Goal: Information Seeking & Learning: Stay updated

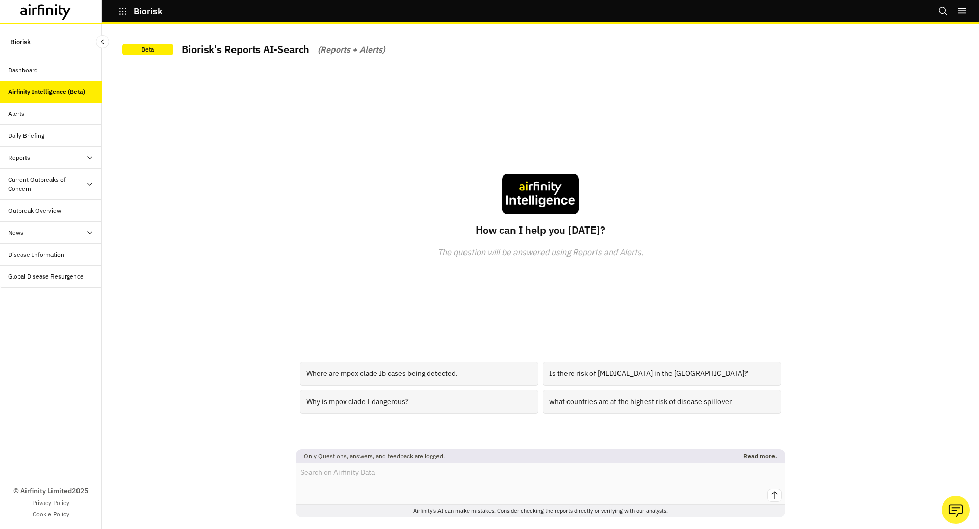
click at [27, 71] on div "Dashboard" at bounding box center [23, 70] width 30 height 9
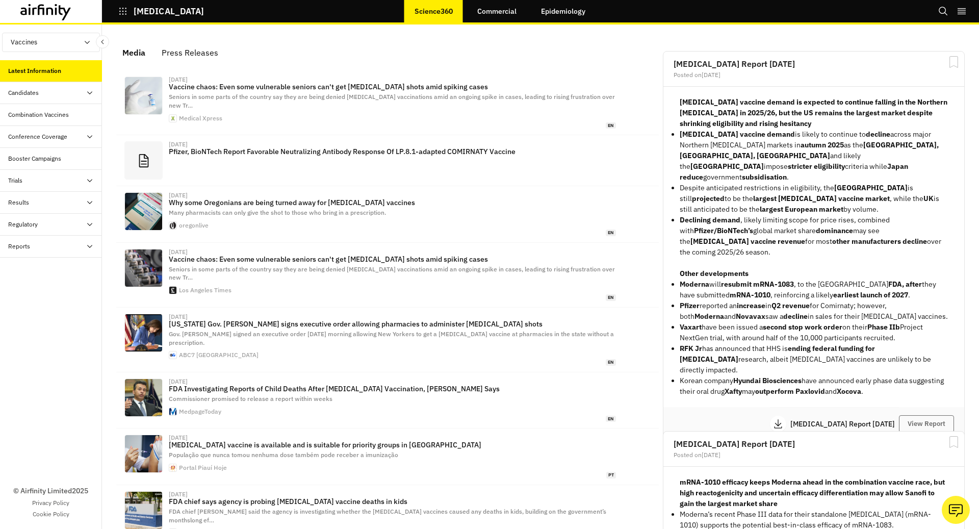
scroll to position [629, 306]
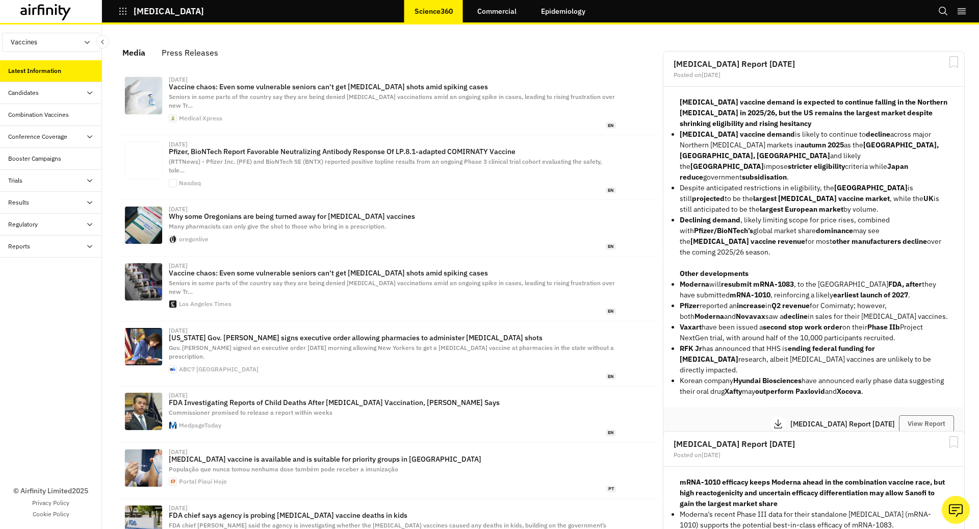
click at [123, 10] on icon "button" at bounding box center [122, 11] width 9 height 9
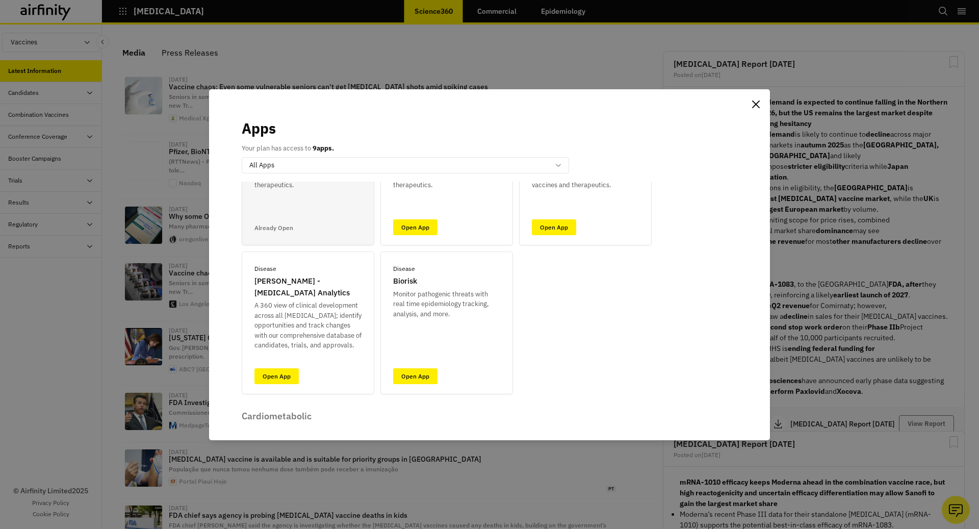
scroll to position [105, 0]
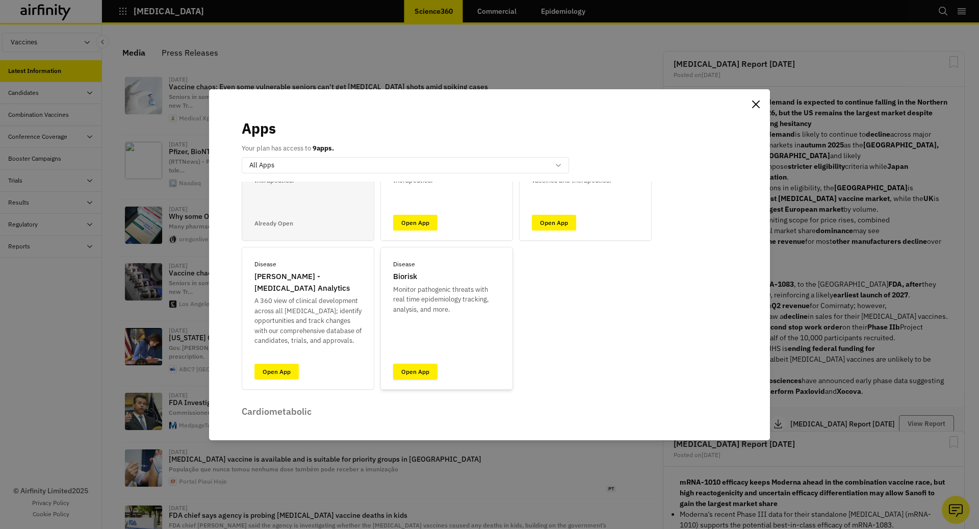
click at [418, 369] on link "Open App" at bounding box center [415, 372] width 44 height 16
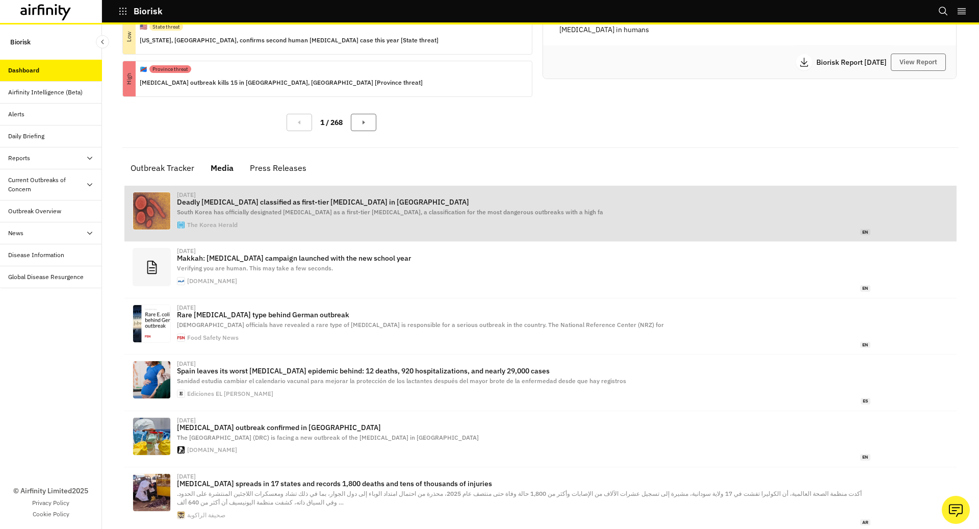
scroll to position [231, 0]
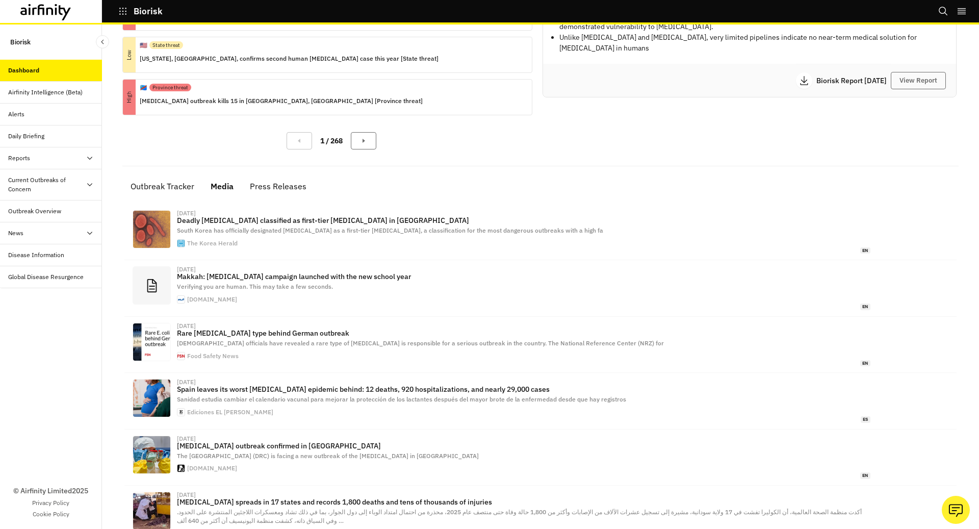
click at [125, 6] on button "Biorisk" at bounding box center [140, 11] width 44 height 17
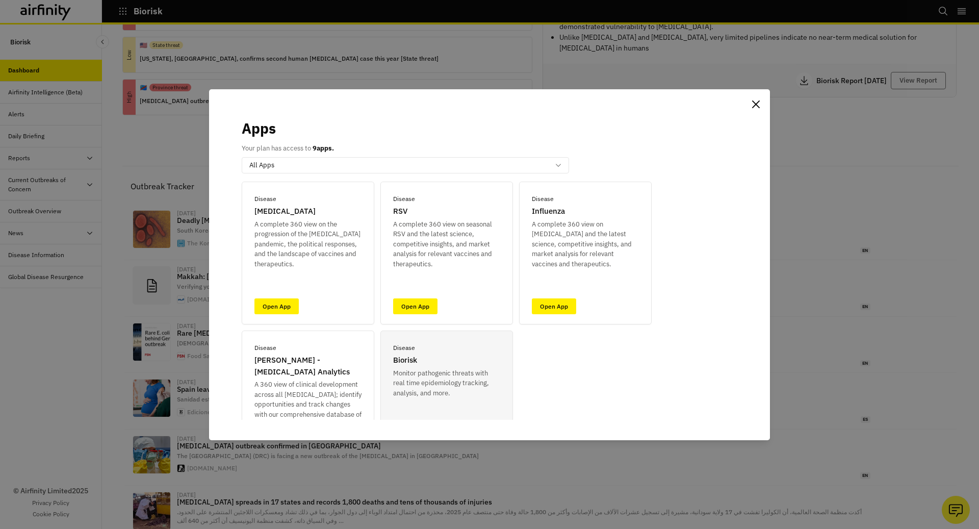
scroll to position [0, 0]
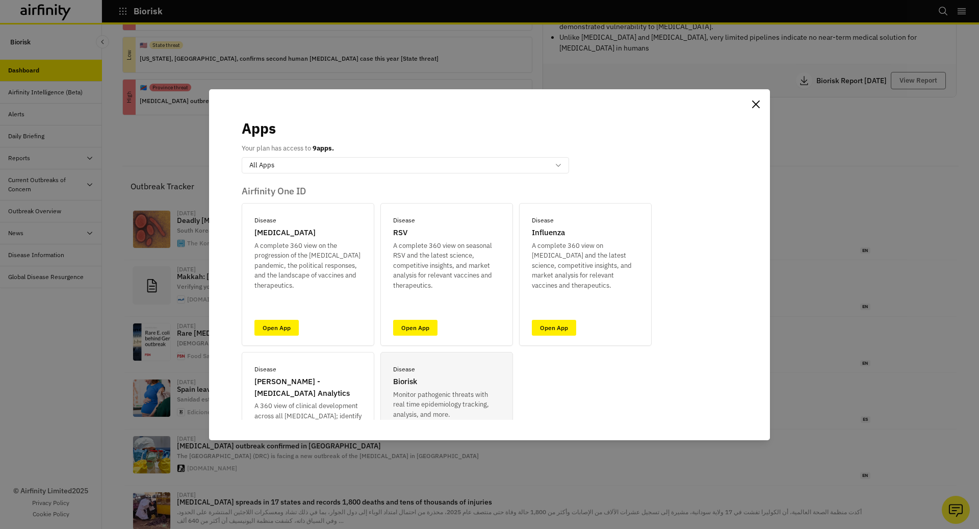
click at [91, 234] on div "Apps Your plan has access to 9 apps. option All Apps, selected. Select is focus…" at bounding box center [489, 264] width 979 height 529
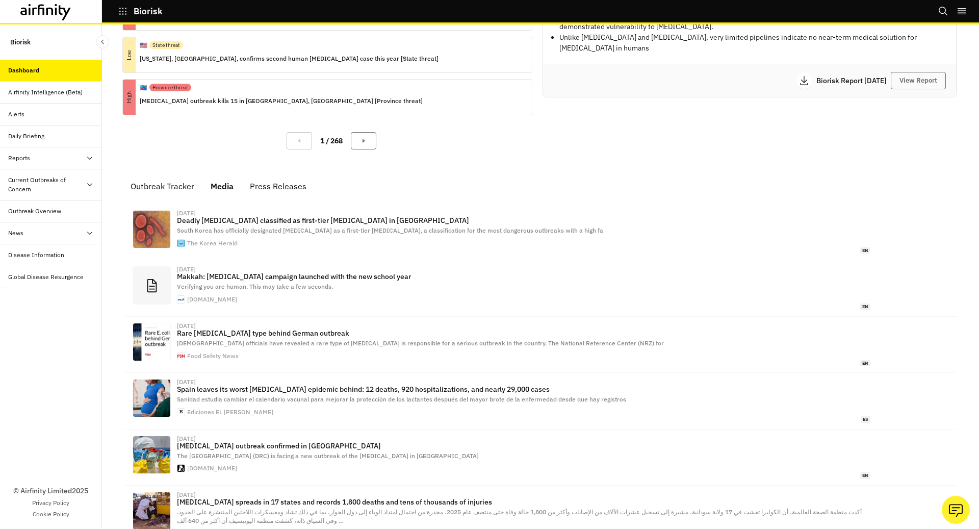
click at [61, 157] on div "Reports" at bounding box center [55, 157] width 94 height 9
click at [54, 263] on div "Outbreak Overview" at bounding box center [51, 255] width 102 height 22
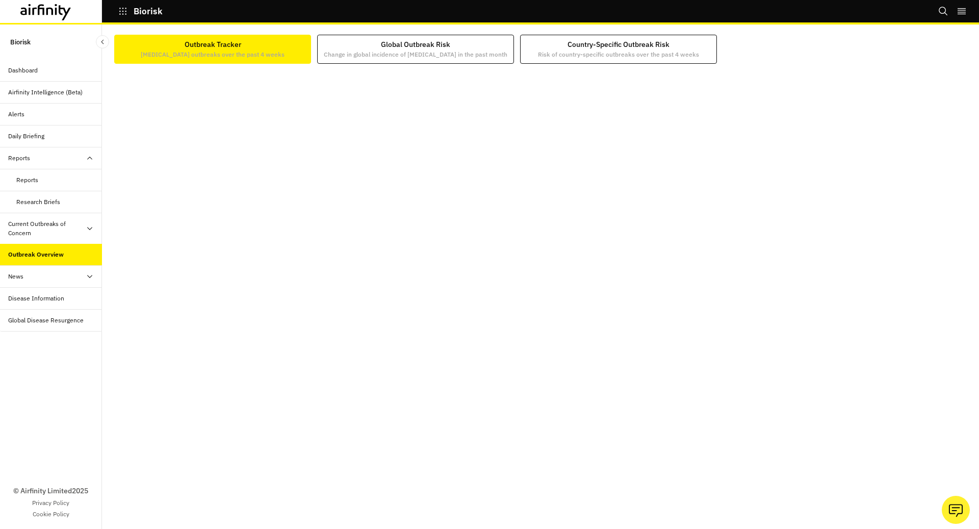
scroll to position [1, 0]
click at [54, 288] on div "Disease Information" at bounding box center [51, 299] width 102 height 22
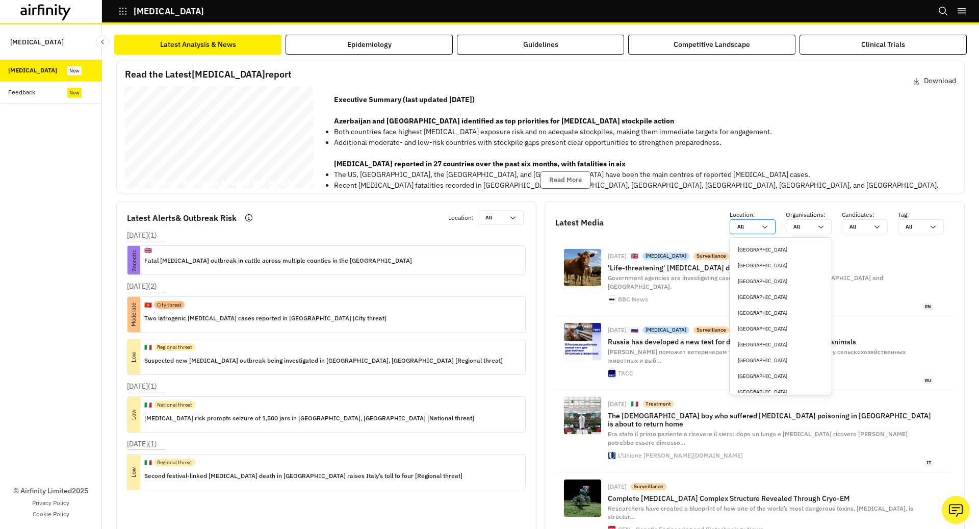
click at [759, 229] on div "All All" at bounding box center [745, 227] width 31 height 14
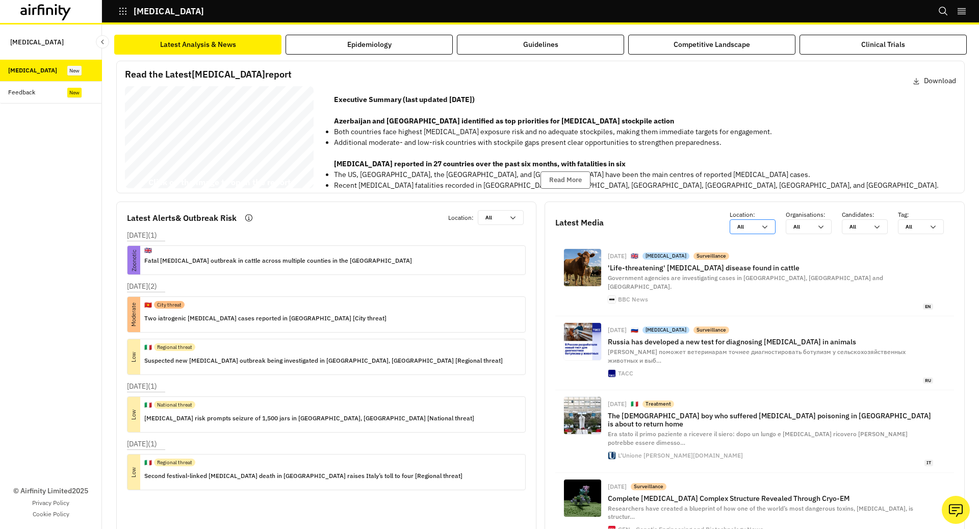
click at [759, 229] on div "All All" at bounding box center [745, 227] width 31 height 14
click at [804, 229] on div at bounding box center [802, 227] width 18 height 10
click at [859, 225] on div at bounding box center [858, 227] width 18 height 10
click at [920, 228] on div at bounding box center [914, 227] width 18 height 10
click at [926, 281] on div "Climate change" at bounding box center [949, 281] width 86 height 8
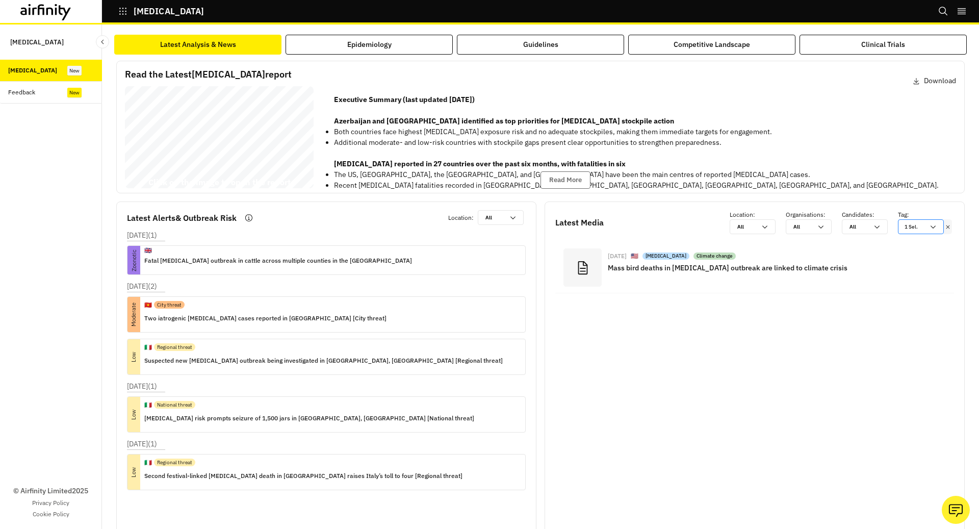
click at [921, 224] on div at bounding box center [921, 227] width 5 height 10
click at [950, 223] on icon at bounding box center [947, 227] width 7 height 8
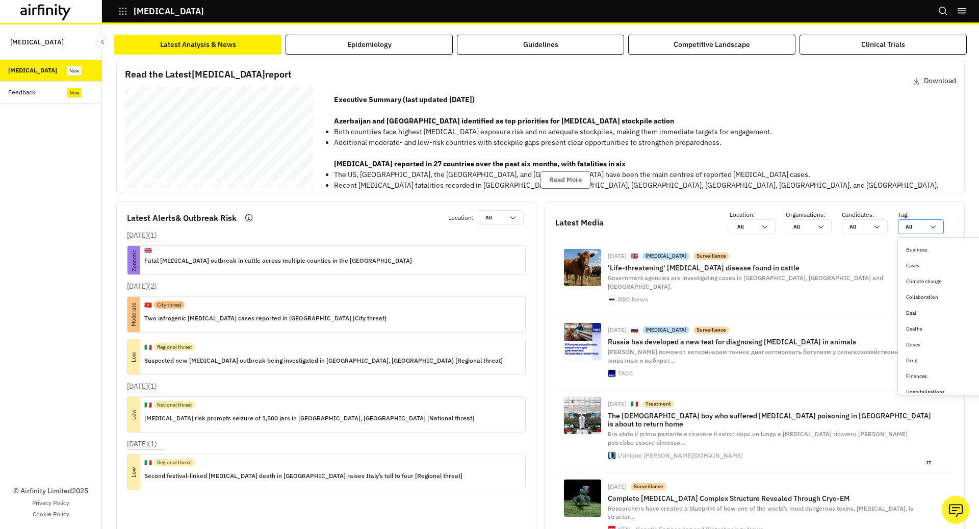
click at [910, 229] on div at bounding box center [914, 227] width 18 height 10
click at [899, 174] on p "The US, [GEOGRAPHIC_DATA], the [GEOGRAPHIC_DATA], and [GEOGRAPHIC_DATA] have be…" at bounding box center [636, 174] width 605 height 11
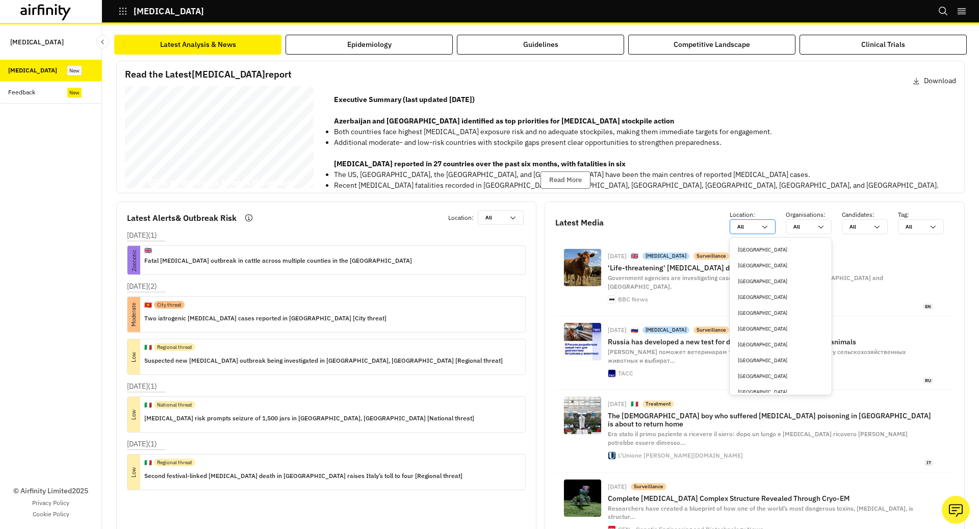
click at [750, 224] on div at bounding box center [746, 227] width 18 height 10
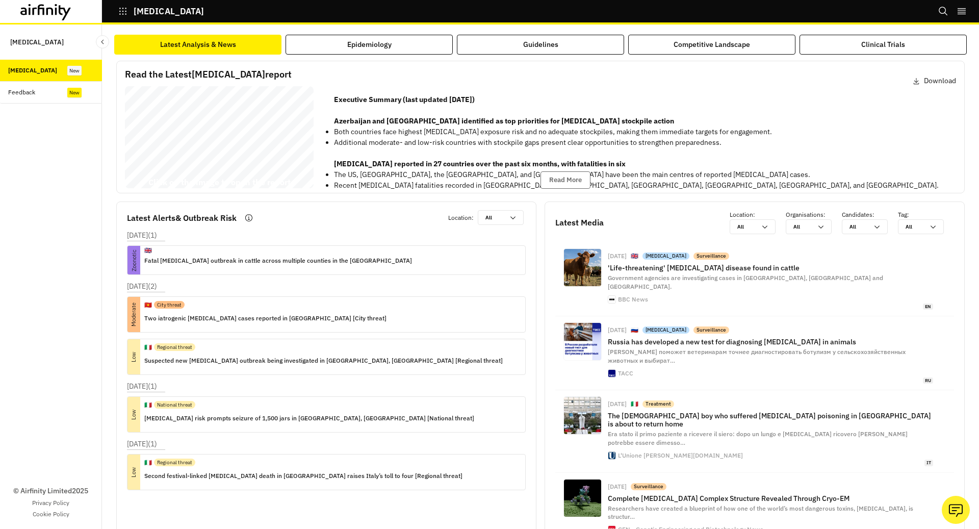
click at [809, 234] on div "Latest Media Location : All All Organisations : All All Candidates : All All Ta…" at bounding box center [755, 387] width 420 height 373
click at [809, 230] on div at bounding box center [802, 227] width 18 height 10
click at [882, 223] on div "All All" at bounding box center [865, 226] width 46 height 15
click at [917, 227] on div at bounding box center [914, 227] width 18 height 10
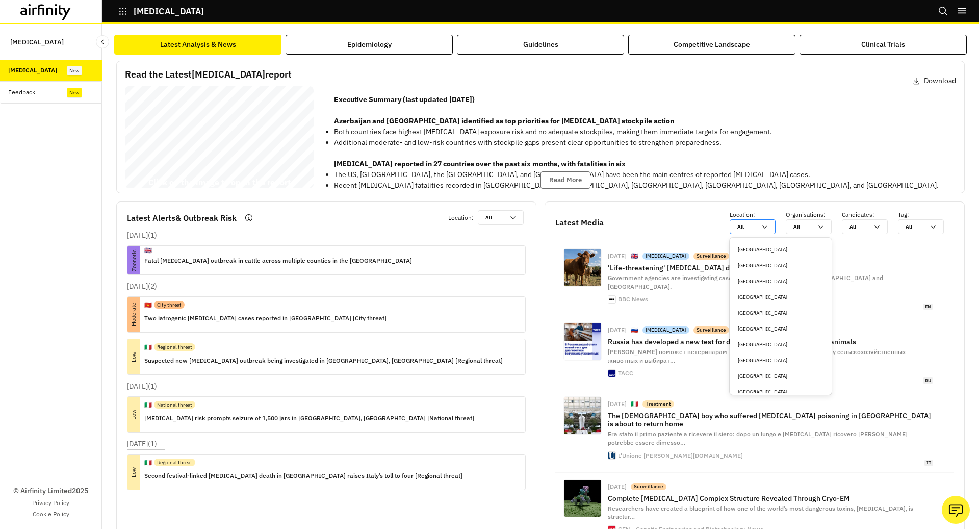
click at [755, 222] on div at bounding box center [746, 227] width 18 height 10
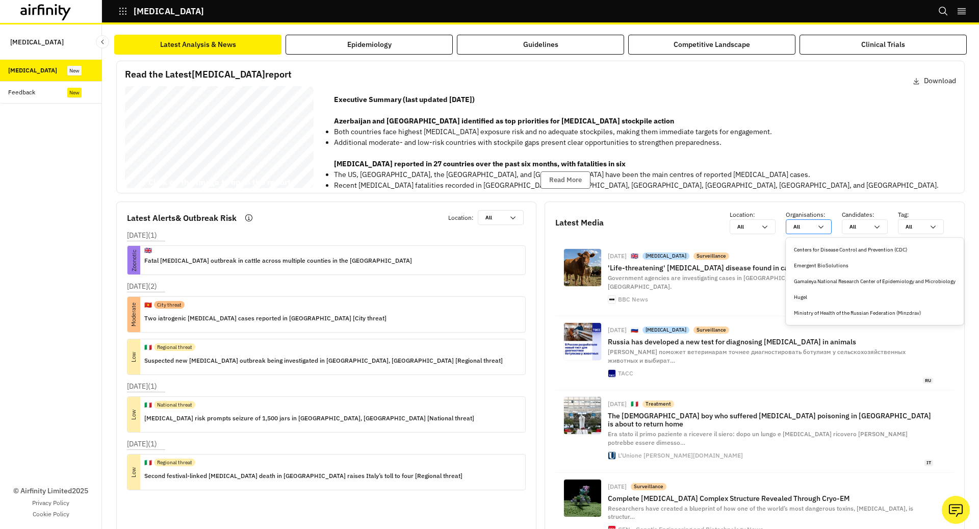
click at [821, 227] on icon at bounding box center [820, 226] width 5 height 3
click at [847, 228] on div "All All" at bounding box center [857, 227] width 31 height 14
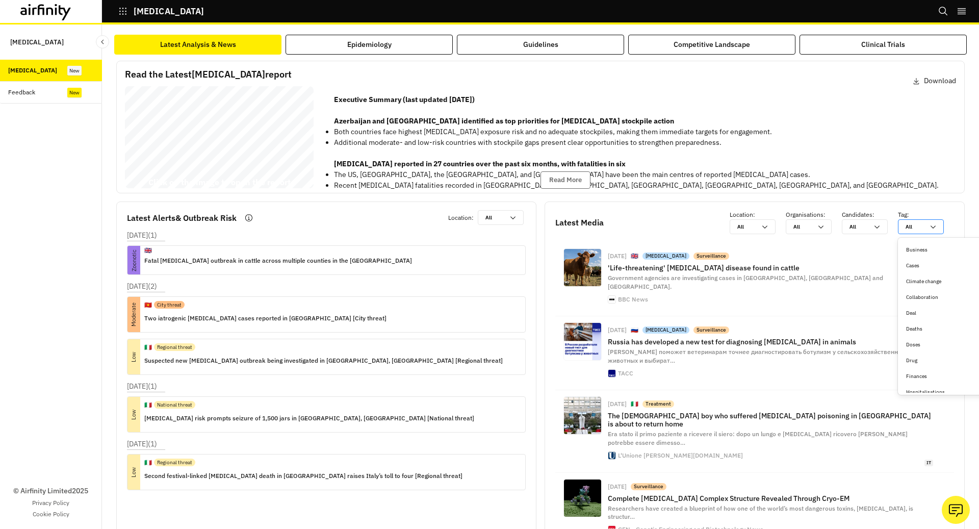
click at [921, 225] on div at bounding box center [914, 227] width 18 height 10
click at [914, 226] on div at bounding box center [914, 227] width 18 height 10
click at [877, 225] on icon at bounding box center [877, 227] width 8 height 8
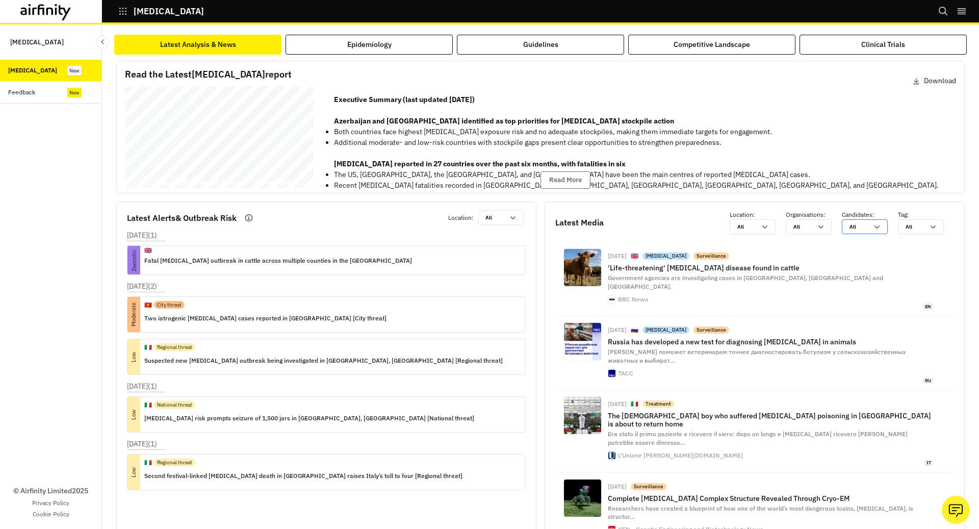
click at [877, 225] on icon at bounding box center [877, 227] width 8 height 8
click at [818, 228] on icon at bounding box center [821, 227] width 8 height 8
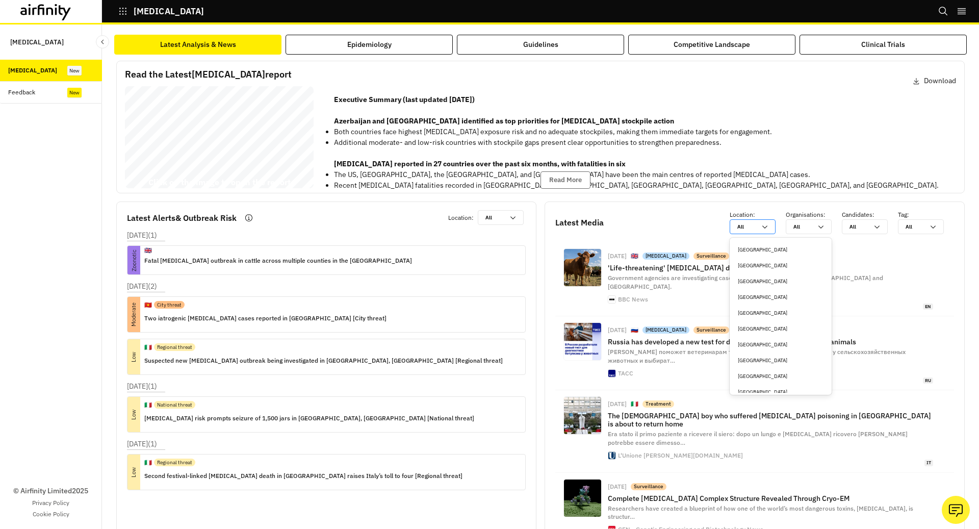
click at [746, 228] on div at bounding box center [746, 227] width 18 height 10
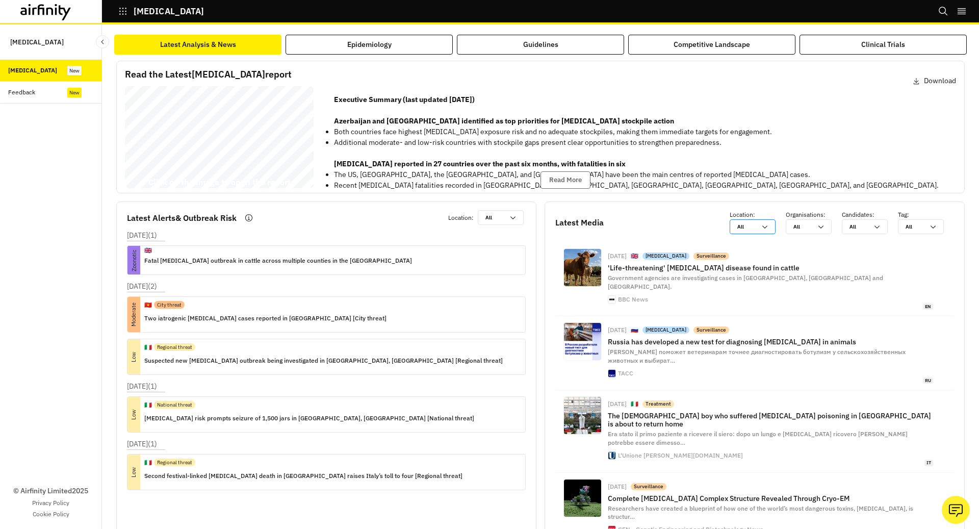
click at [746, 228] on div at bounding box center [746, 227] width 18 height 10
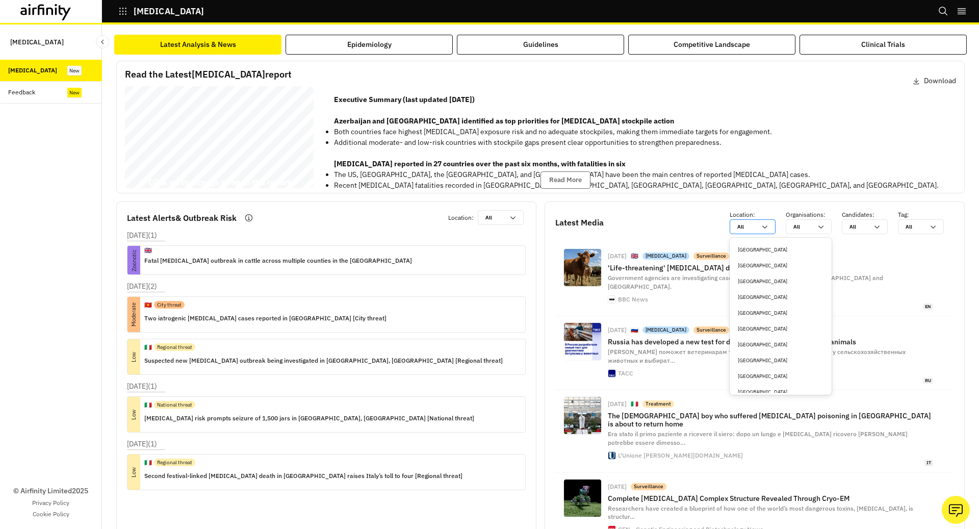
click at [760, 223] on div "All All" at bounding box center [745, 227] width 31 height 14
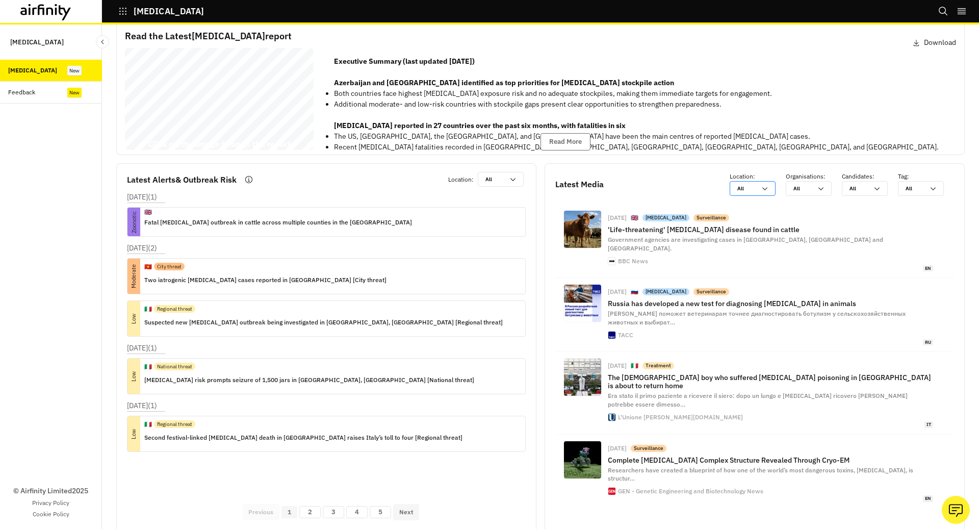
scroll to position [22, 0]
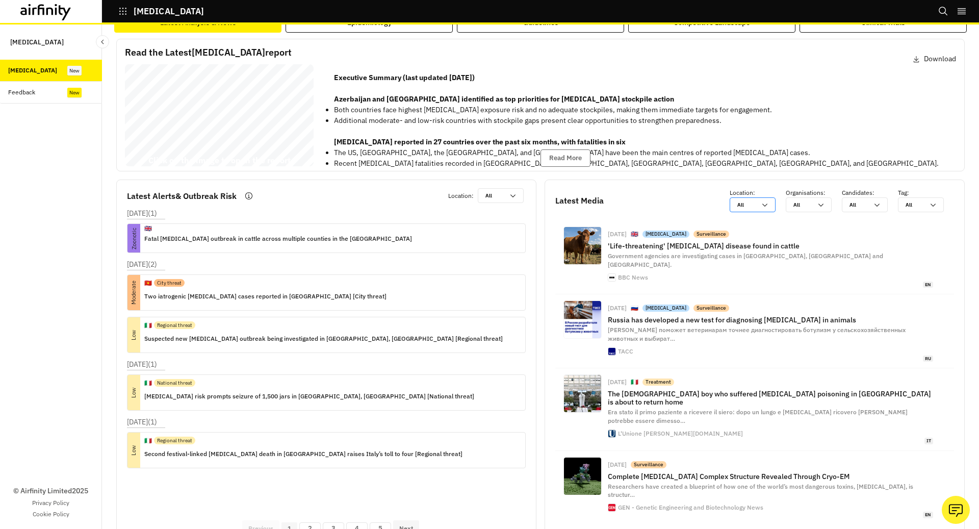
click at [592, 198] on p "Latest Media" at bounding box center [579, 200] width 48 height 12
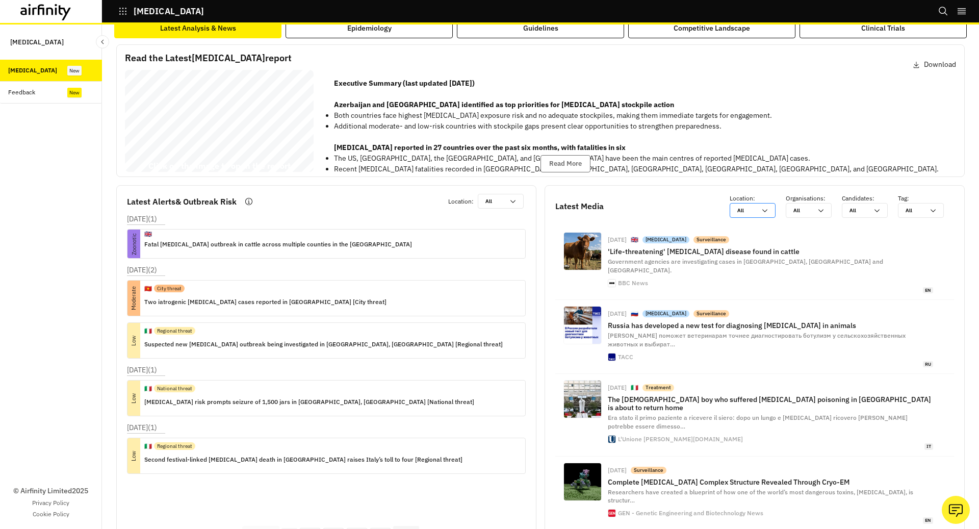
click at [933, 218] on div "Latest Media Location : All All Organisations : All All Candidates : All All Ta…" at bounding box center [755, 371] width 420 height 373
click at [931, 211] on icon at bounding box center [933, 210] width 8 height 8
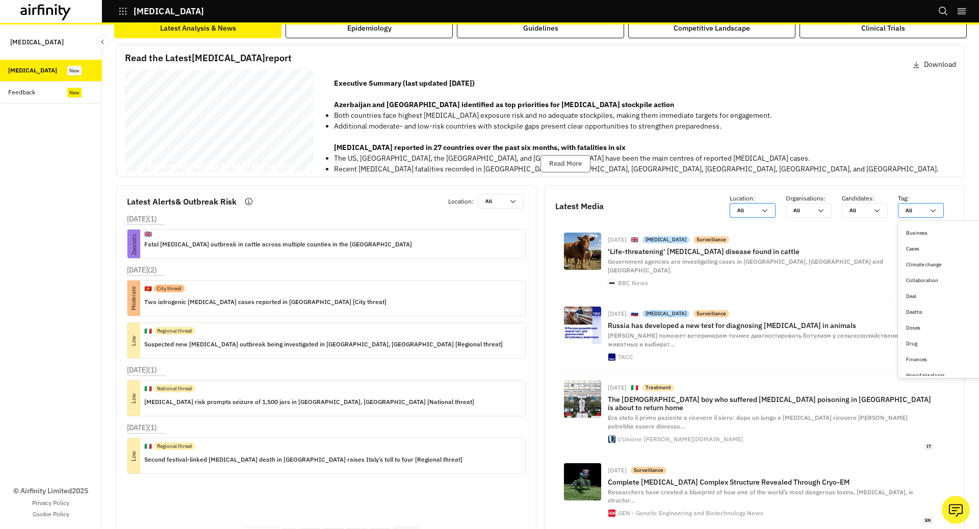
click at [931, 211] on icon at bounding box center [933, 210] width 8 height 8
click at [116, 5] on div "[MEDICAL_DATA]" at bounding box center [153, 11] width 102 height 17
click at [127, 17] on button "[MEDICAL_DATA]" at bounding box center [161, 11] width 86 height 17
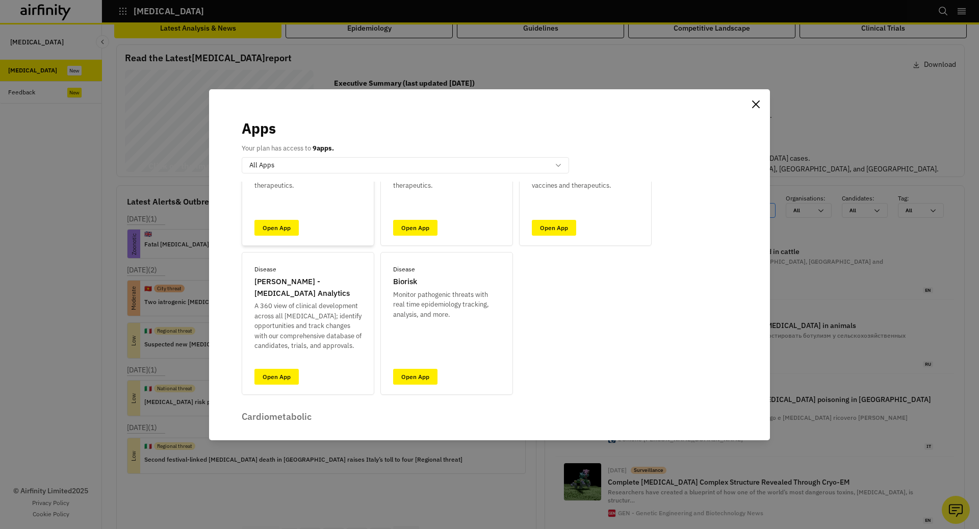
scroll to position [119, 0]
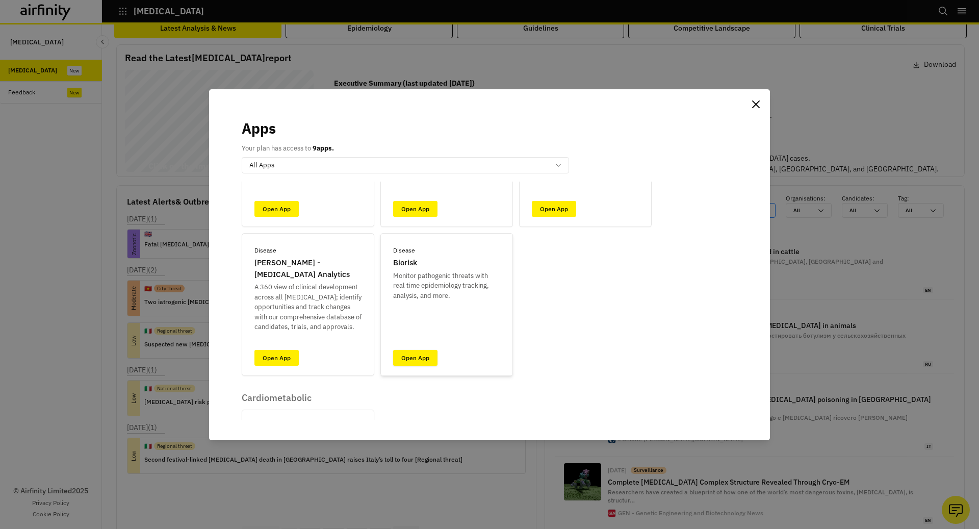
click at [432, 360] on link "Open App" at bounding box center [415, 358] width 44 height 16
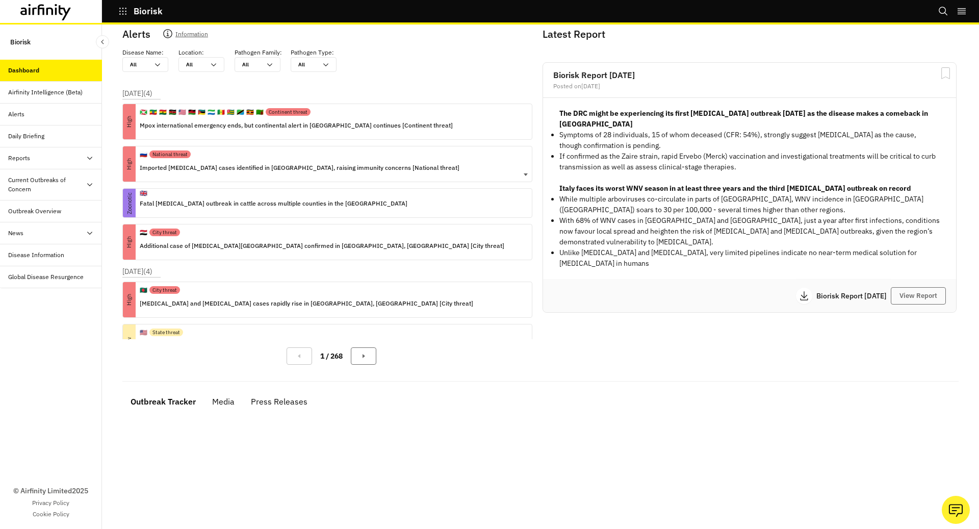
scroll to position [150, 0]
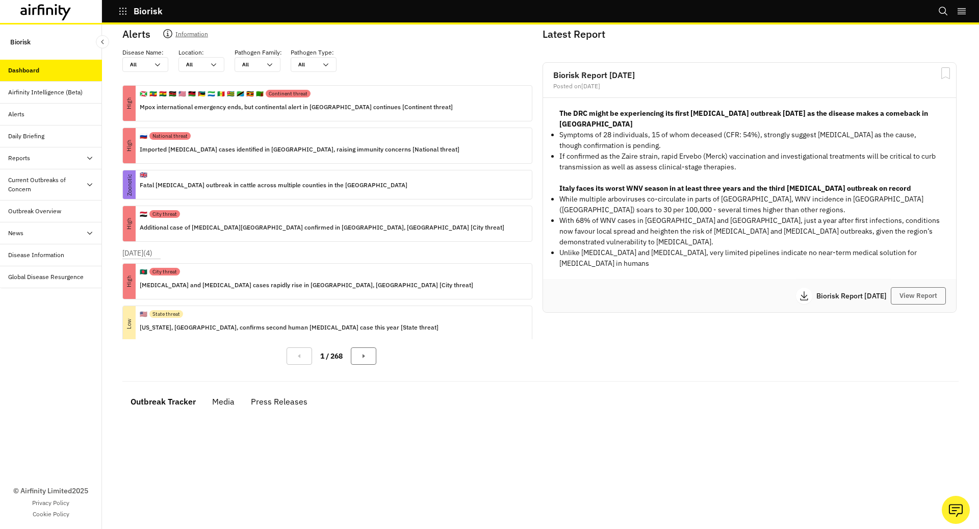
click at [225, 403] on div "Media" at bounding box center [223, 401] width 22 height 15
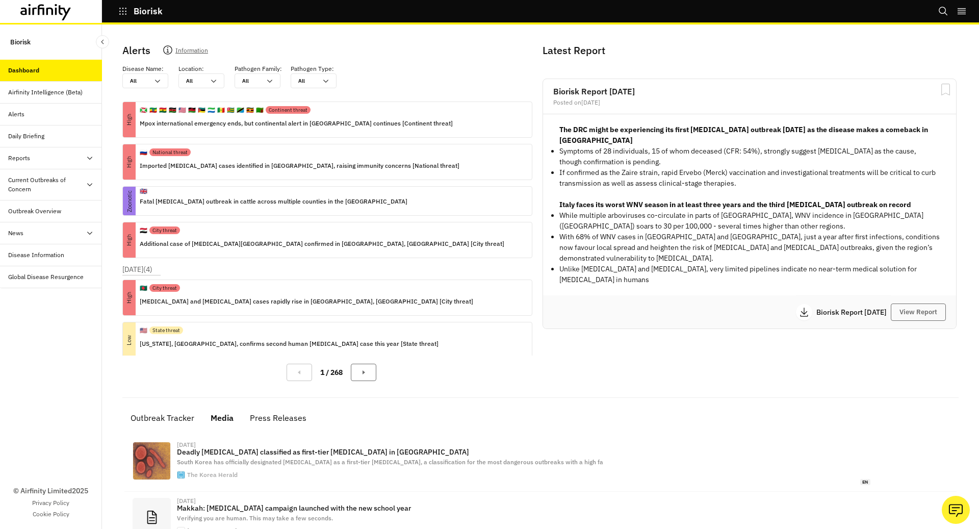
click at [362, 361] on div "1 / 268" at bounding box center [331, 372] width 418 height 34
click at [363, 370] on icon "Next Page" at bounding box center [363, 372] width 8 height 8
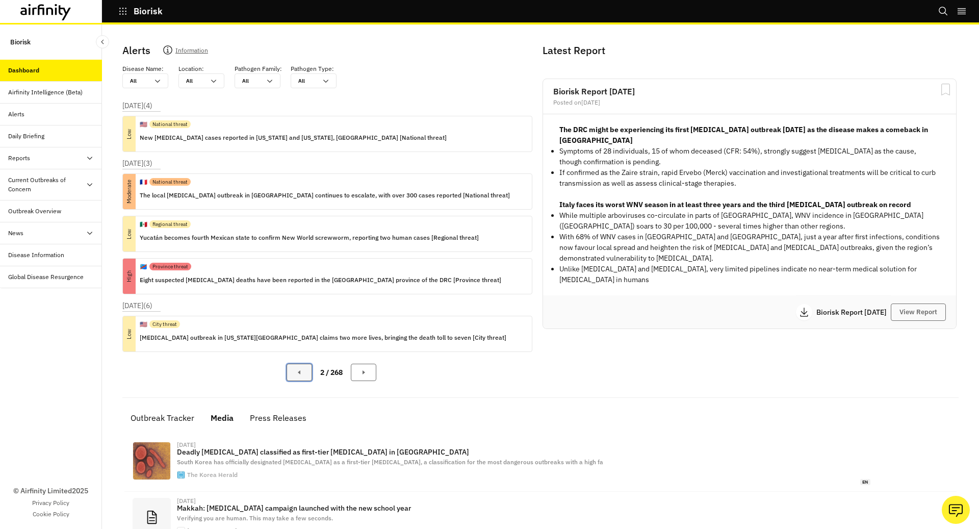
click at [301, 376] on button "Previous Page" at bounding box center [299, 372] width 25 height 17
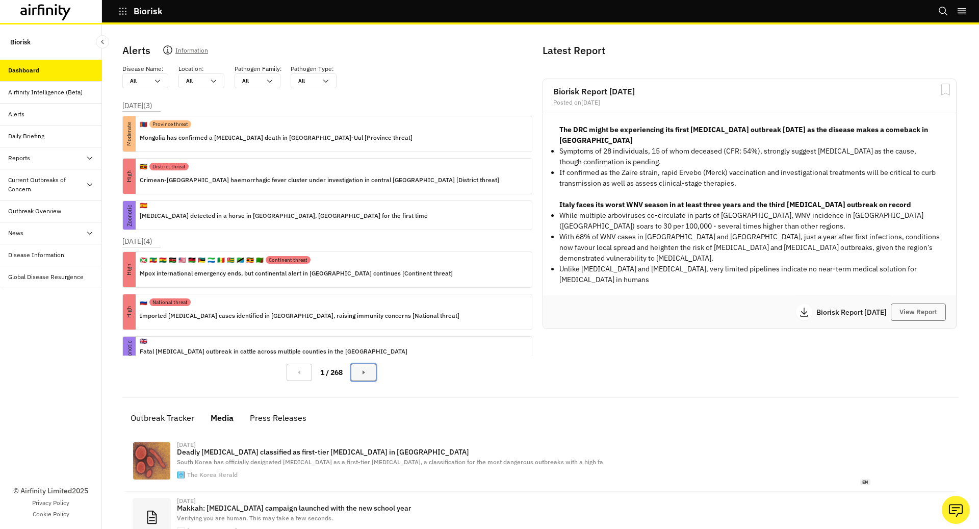
click at [374, 376] on button "Next Page" at bounding box center [363, 372] width 25 height 17
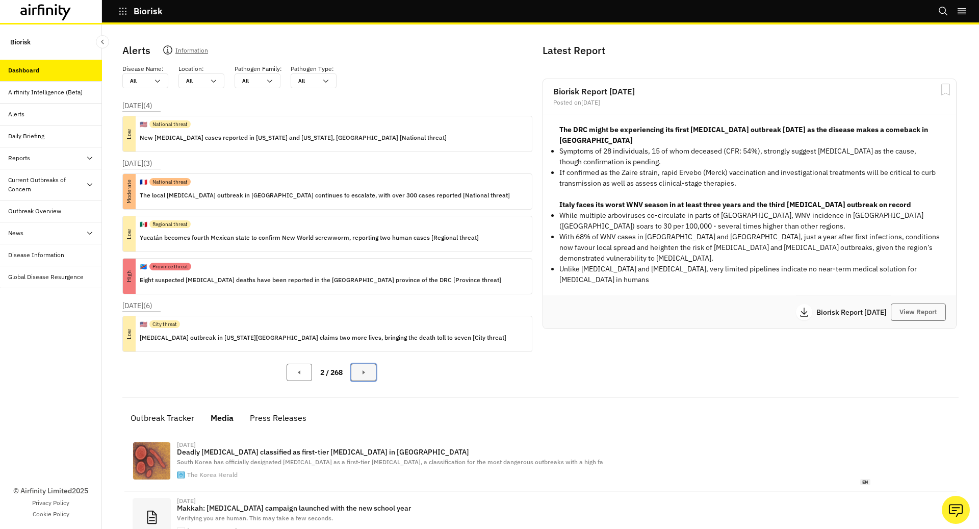
click at [374, 376] on button "Next Page" at bounding box center [363, 372] width 25 height 17
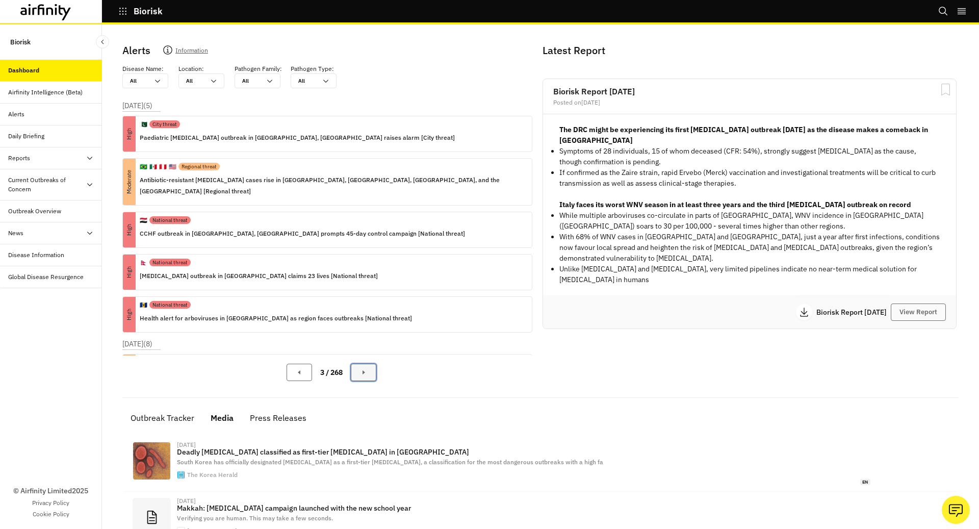
click at [374, 376] on button "Next Page" at bounding box center [363, 372] width 25 height 17
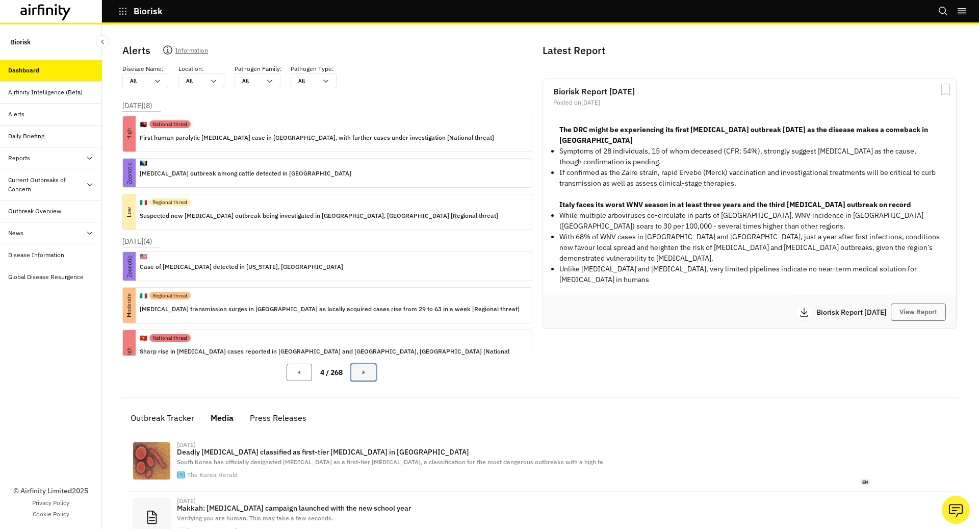
click at [374, 376] on button "Next Page" at bounding box center [363, 372] width 25 height 17
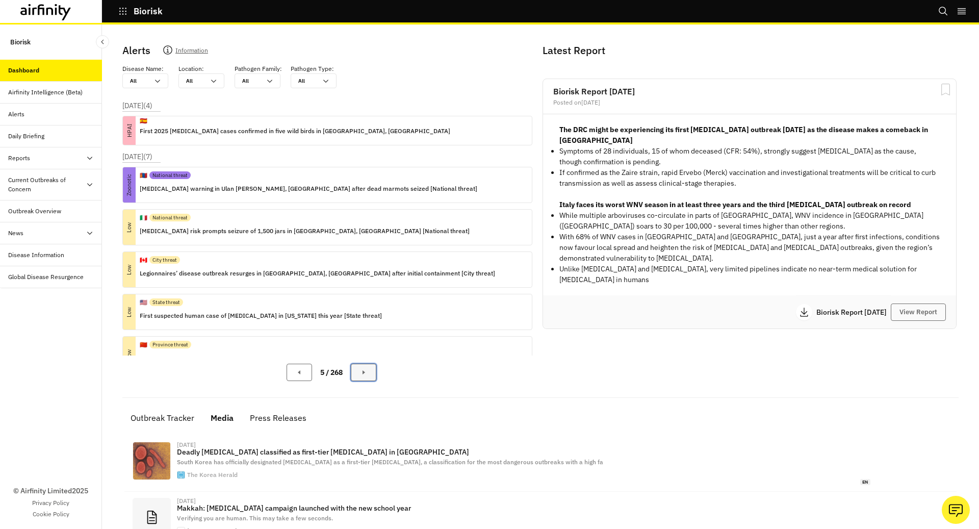
click at [374, 376] on button "Next Page" at bounding box center [363, 372] width 25 height 17
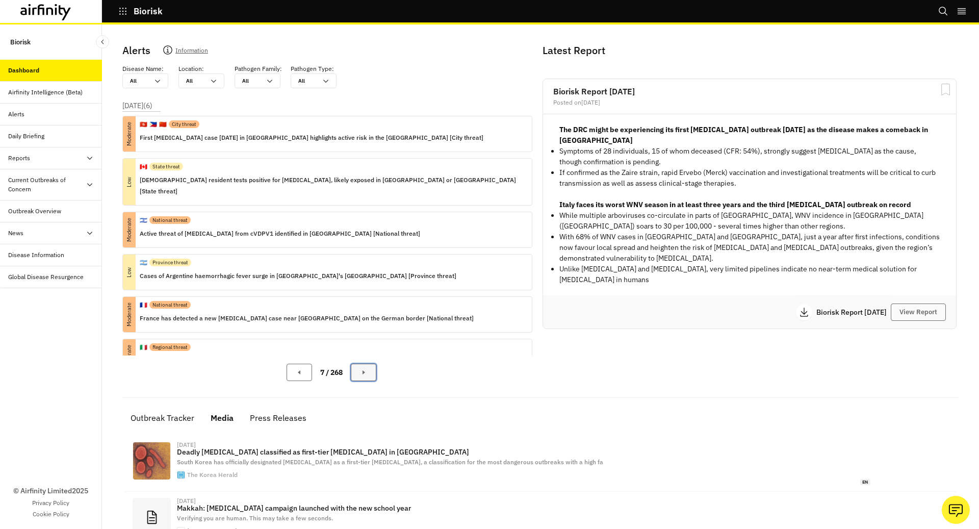
click at [374, 376] on button "Next Page" at bounding box center [363, 372] width 25 height 17
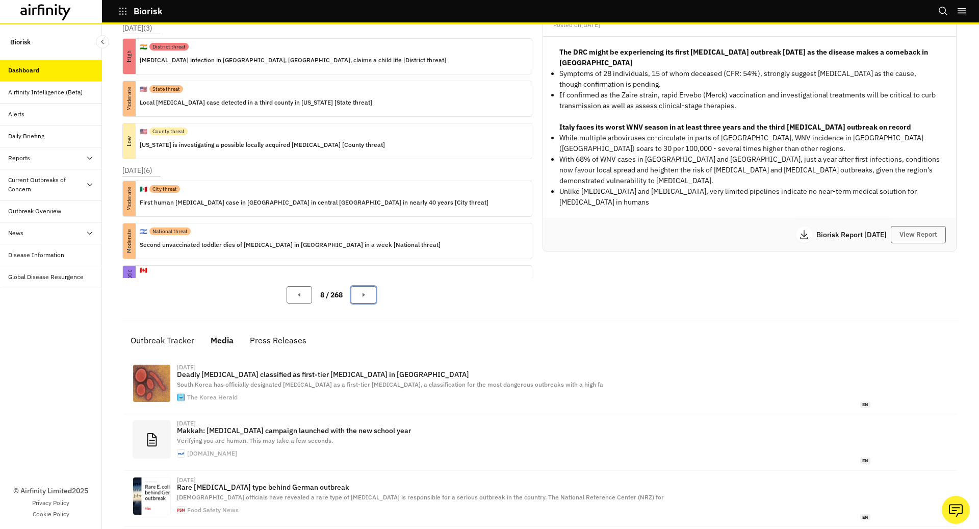
scroll to position [80, 0]
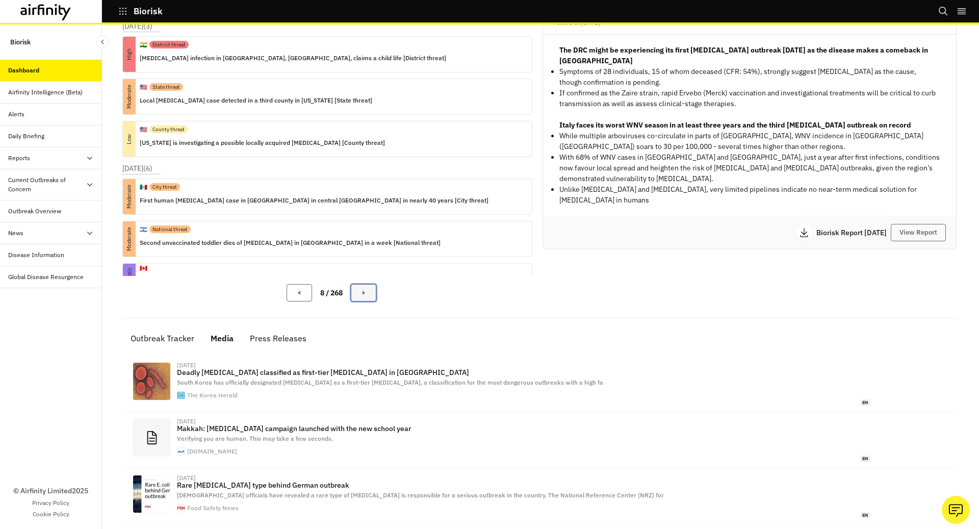
click at [376, 297] on button "Next Page" at bounding box center [363, 292] width 25 height 17
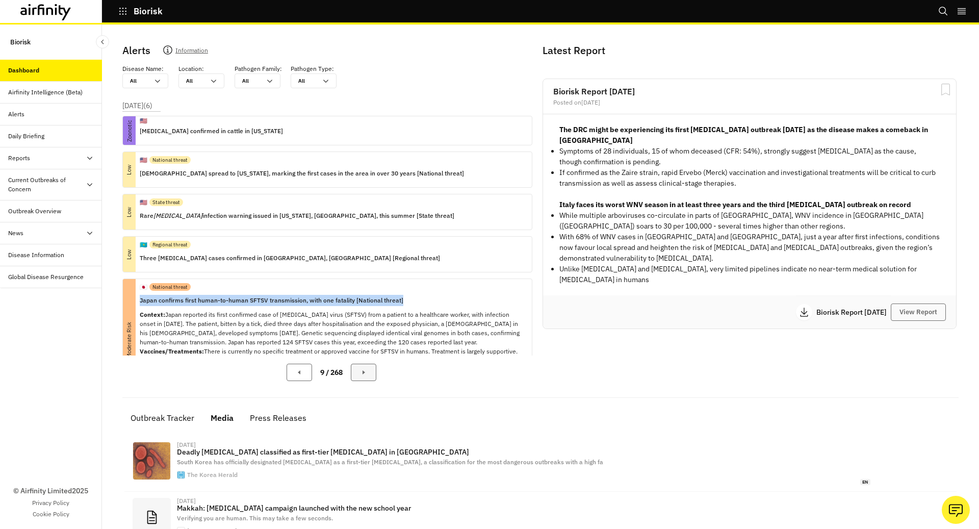
click at [376, 297] on p "Japan confirms first human-to-human SFTSV transmission, with one fatality [Nati…" at bounding box center [332, 300] width 384 height 11
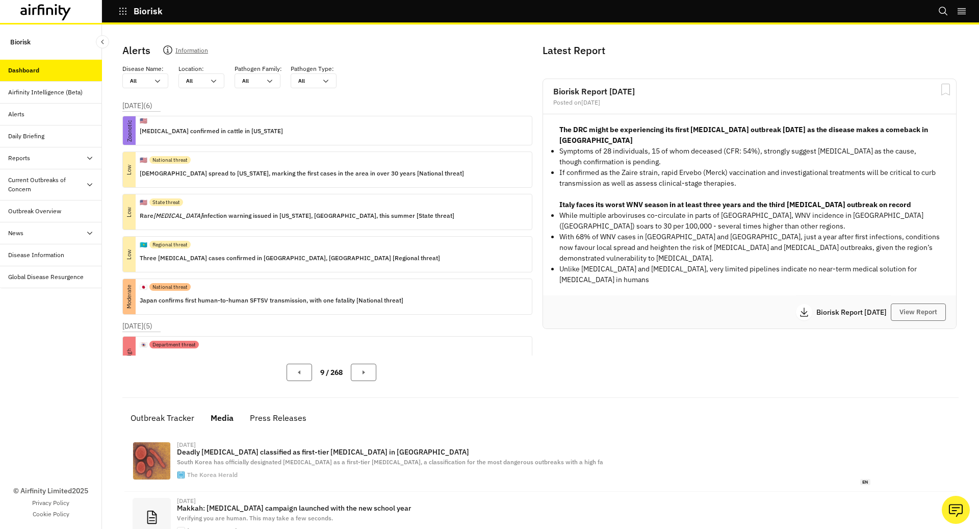
click at [369, 383] on div "9 / 268" at bounding box center [331, 372] width 418 height 34
click at [368, 376] on button "Next Page" at bounding box center [363, 372] width 25 height 17
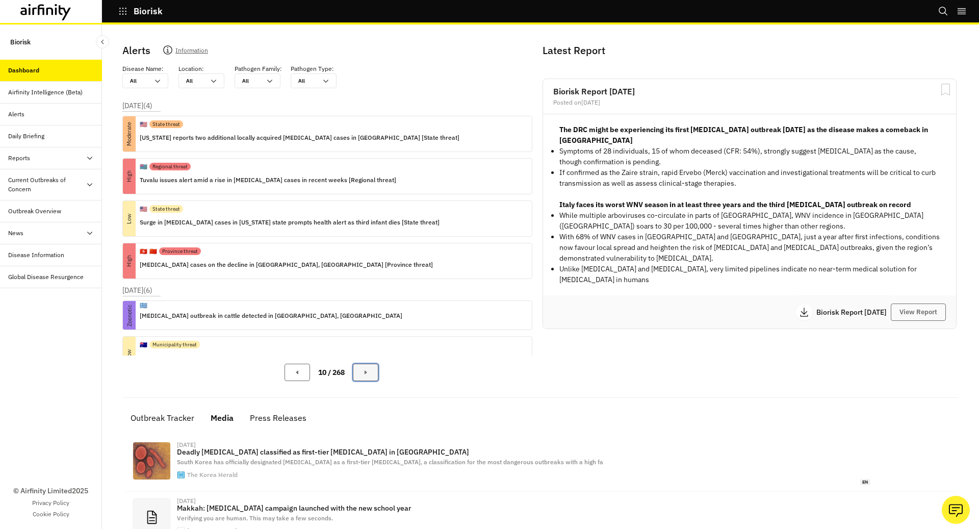
click at [367, 376] on button "Next Page" at bounding box center [365, 372] width 25 height 17
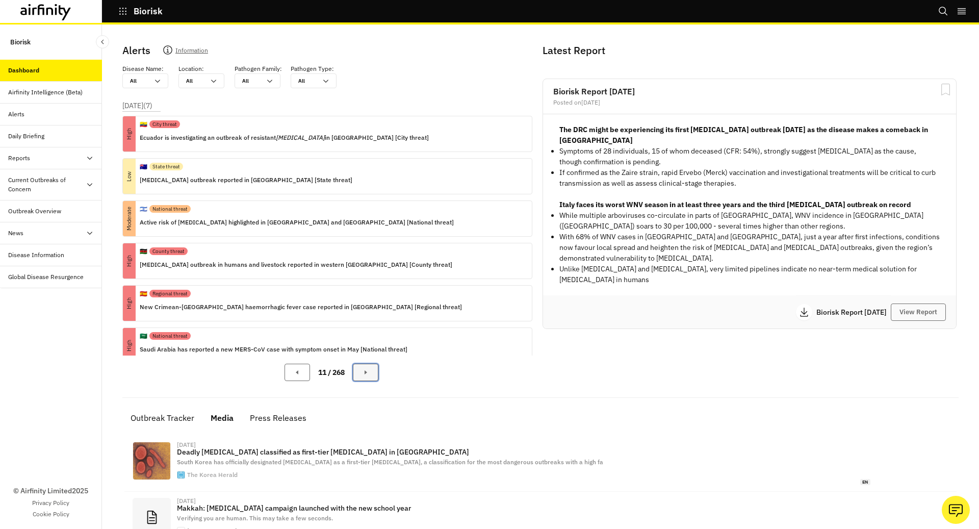
click at [367, 376] on button "Next Page" at bounding box center [365, 372] width 25 height 17
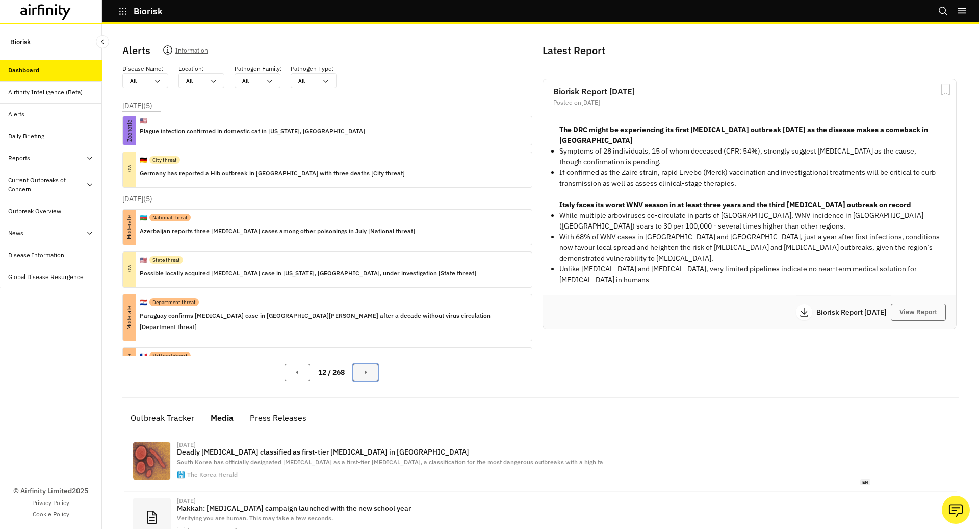
click at [367, 376] on button "Next Page" at bounding box center [365, 372] width 25 height 17
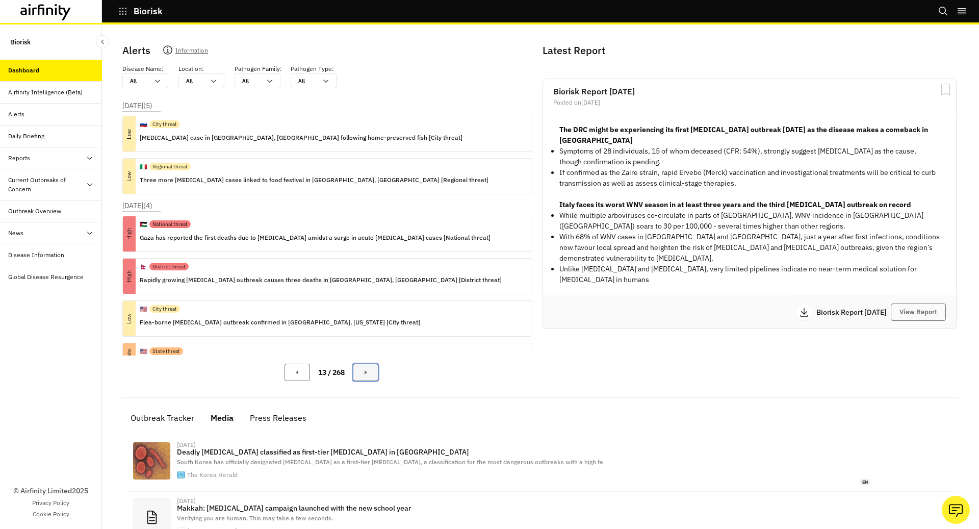
click at [367, 376] on button "Next Page" at bounding box center [365, 372] width 25 height 17
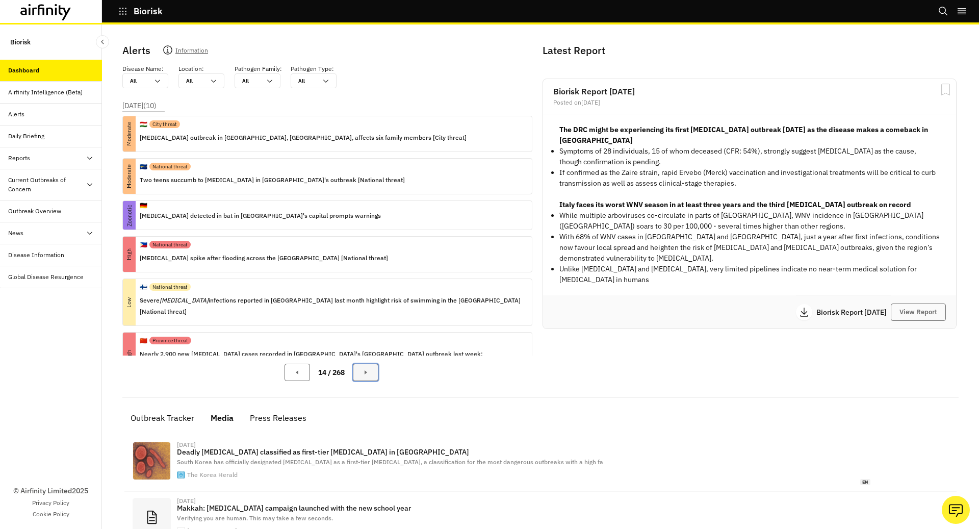
click at [367, 376] on button "Next Page" at bounding box center [365, 372] width 25 height 17
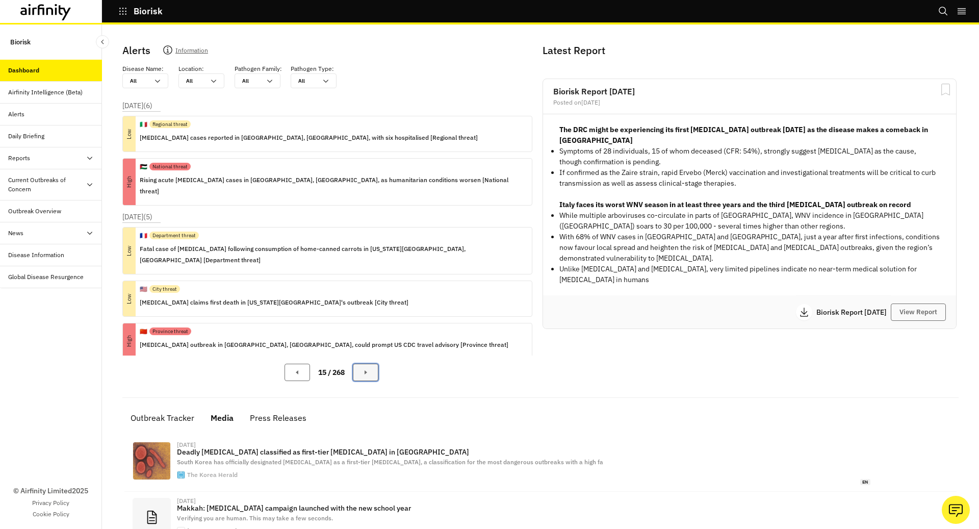
click at [367, 376] on button "Next Page" at bounding box center [365, 372] width 25 height 17
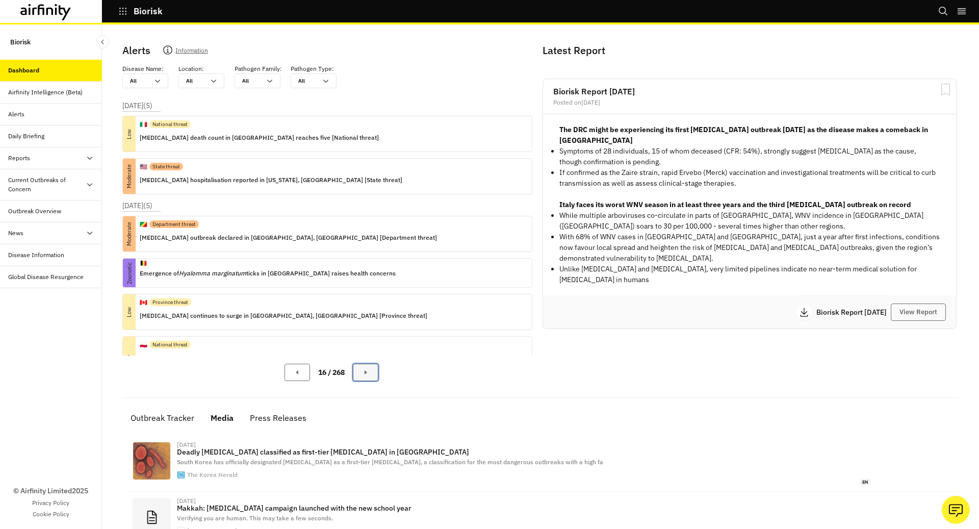
click at [367, 376] on button "Next Page" at bounding box center [365, 372] width 25 height 17
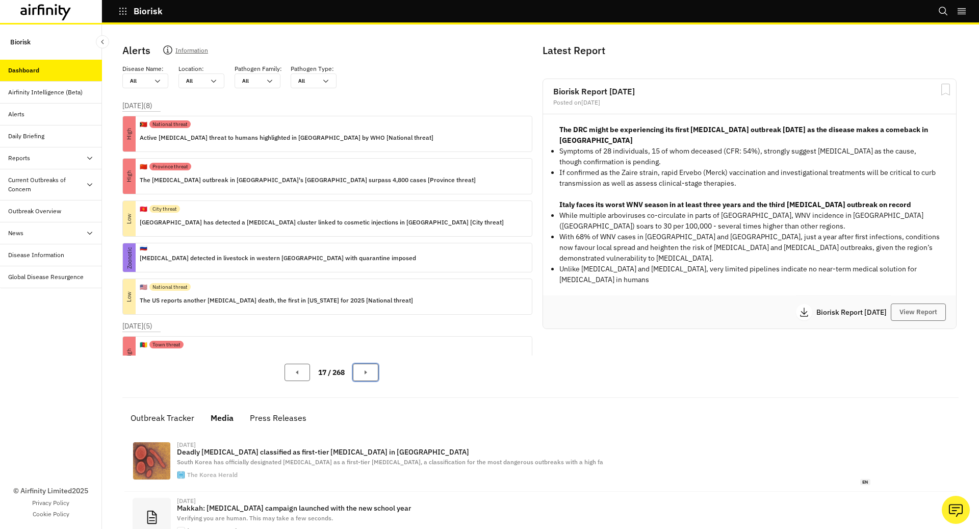
scroll to position [112, 0]
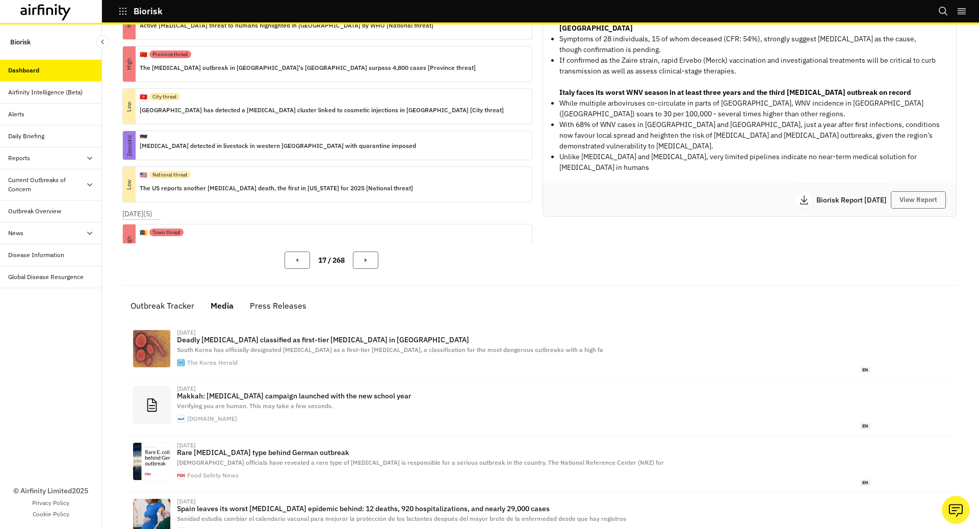
click at [311, 302] on div "Alerts Information Disease Name : All All Location : All All Pathogen Family : …" at bounding box center [540, 436] width 852 height 1026
